Goal: Find specific page/section: Find specific page/section

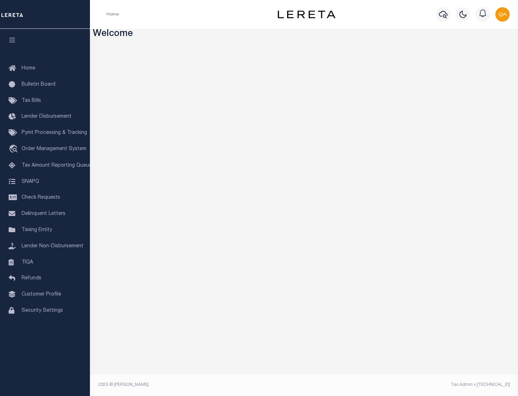
click at [45, 262] on link "TIQA" at bounding box center [45, 262] width 90 height 16
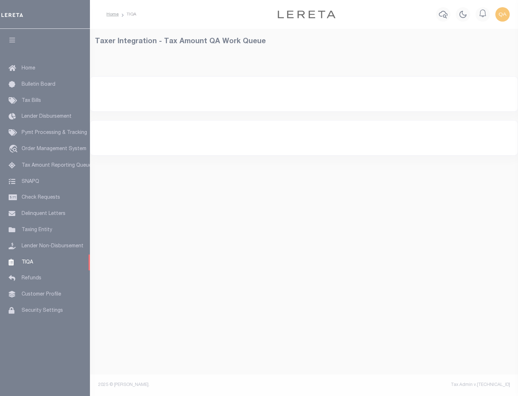
select select "200"
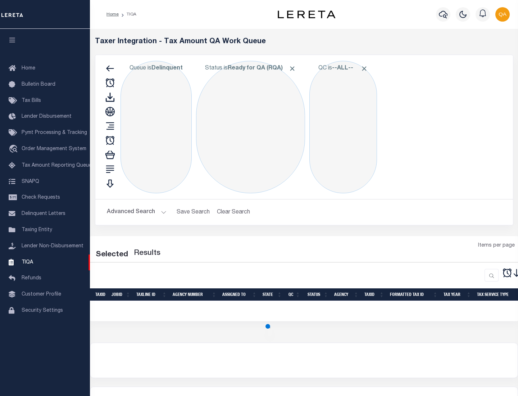
select select "200"
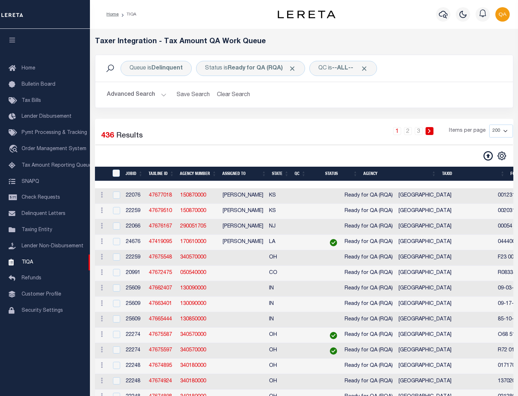
click at [295, 68] on span "Click to Remove" at bounding box center [293, 69] width 8 height 8
